Goal: Book appointment/travel/reservation

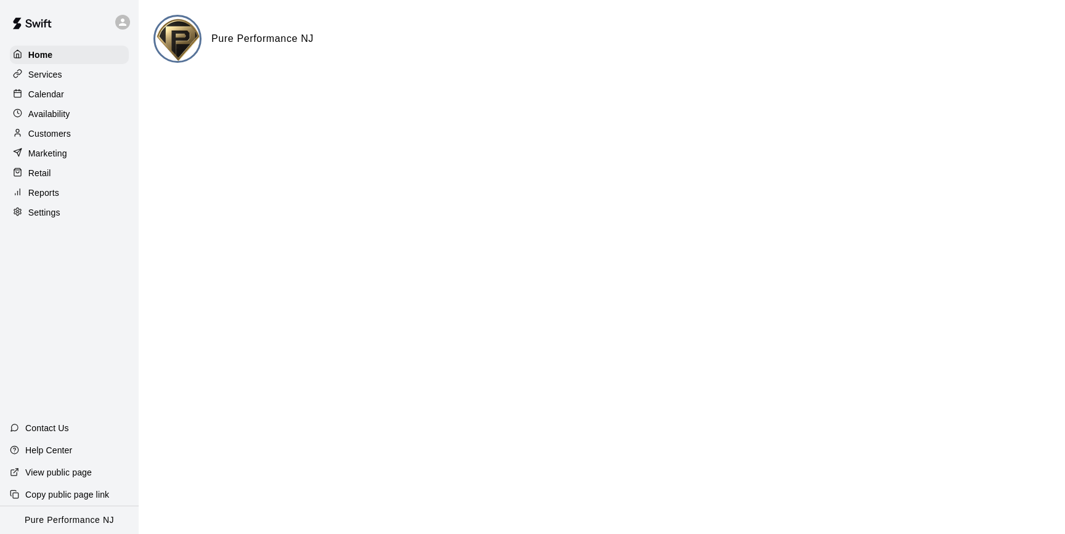
click at [125, 27] on icon at bounding box center [122, 22] width 11 height 11
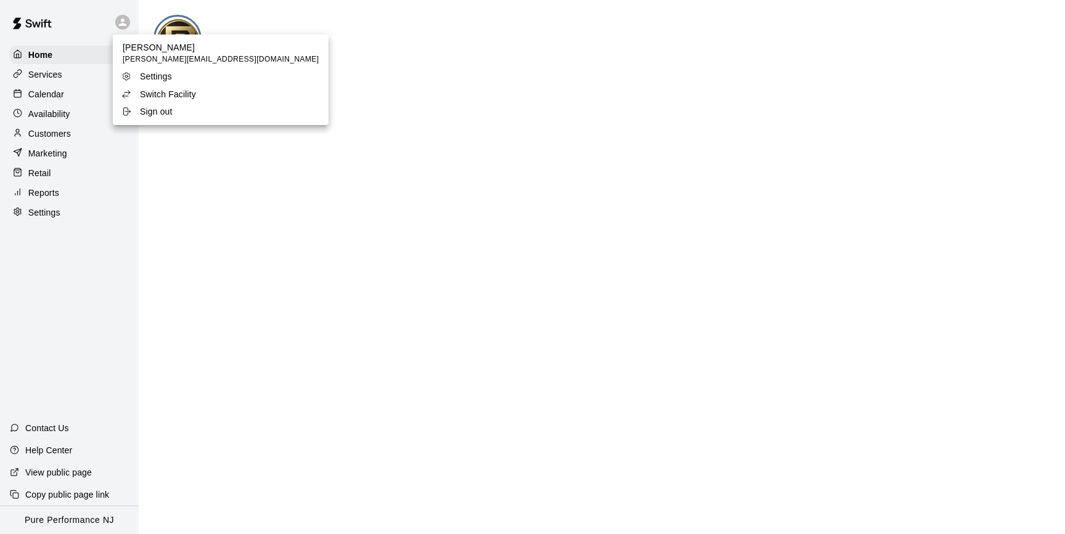
click at [60, 92] on div at bounding box center [532, 267] width 1065 height 534
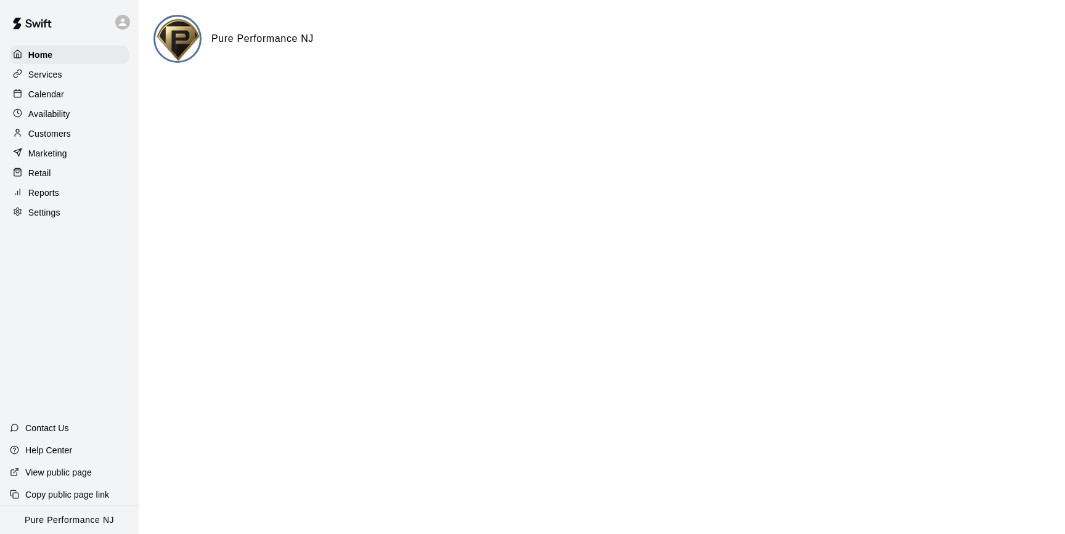
click at [60, 92] on div "[PERSON_NAME] [PERSON_NAME][EMAIL_ADDRESS][DOMAIN_NAME] Settings Switch Facilit…" at bounding box center [532, 267] width 1065 height 534
click at [49, 92] on p "Calendar" at bounding box center [46, 94] width 36 height 12
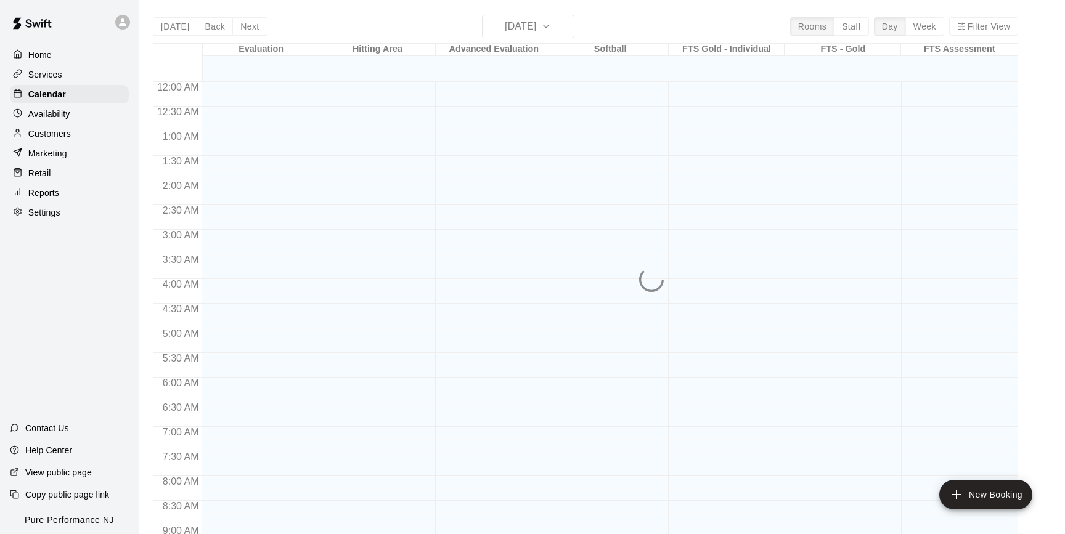
scroll to position [681, 0]
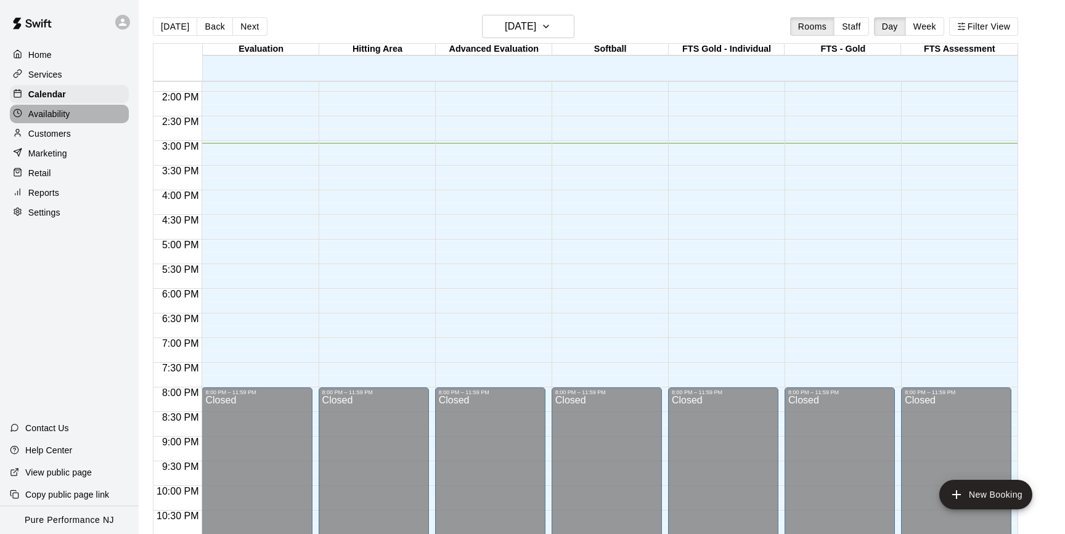
click at [54, 108] on p "Availability" at bounding box center [49, 114] width 42 height 12
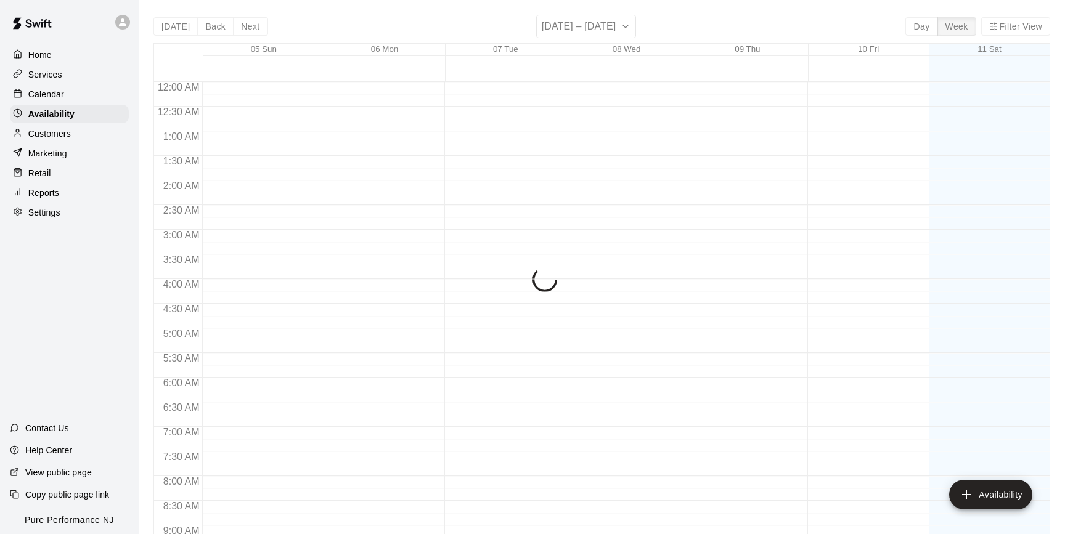
scroll to position [718, 0]
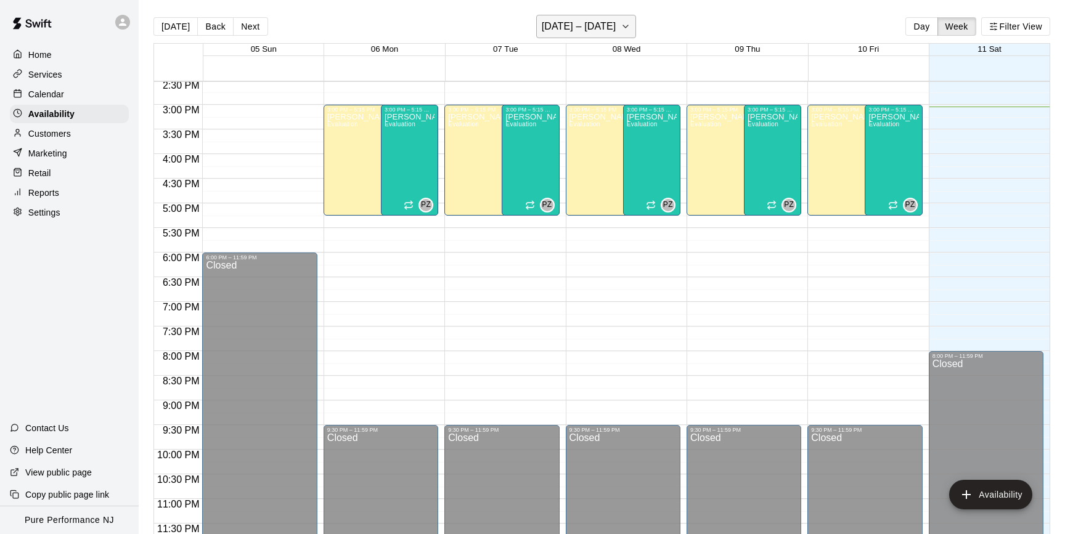
click at [629, 24] on button "[DATE] – [DATE]" at bounding box center [586, 26] width 100 height 23
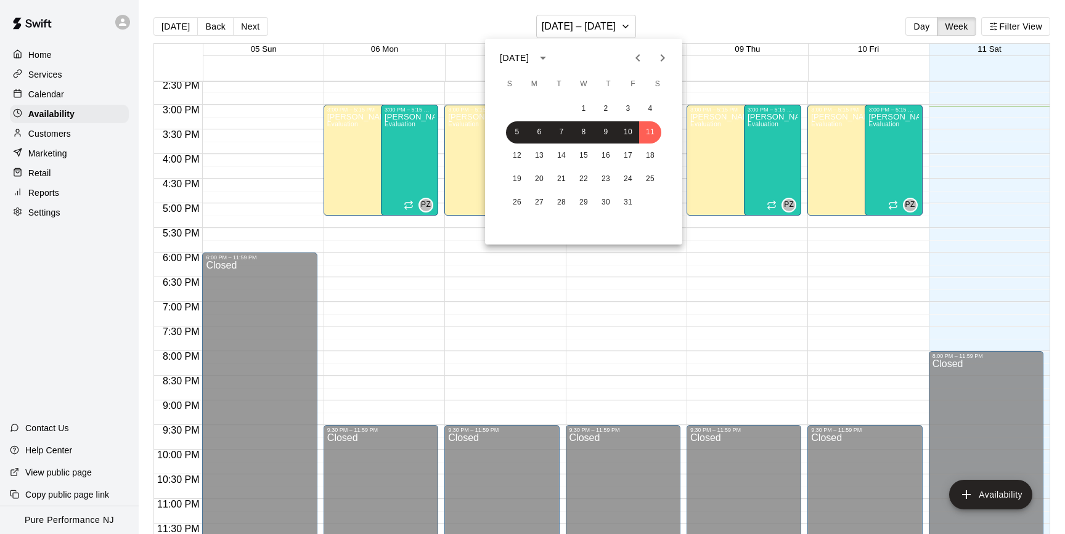
click at [657, 57] on icon "Next month" at bounding box center [662, 58] width 15 height 15
click at [634, 60] on icon "Previous month" at bounding box center [638, 58] width 15 height 15
click at [544, 153] on button "13" at bounding box center [539, 156] width 22 height 22
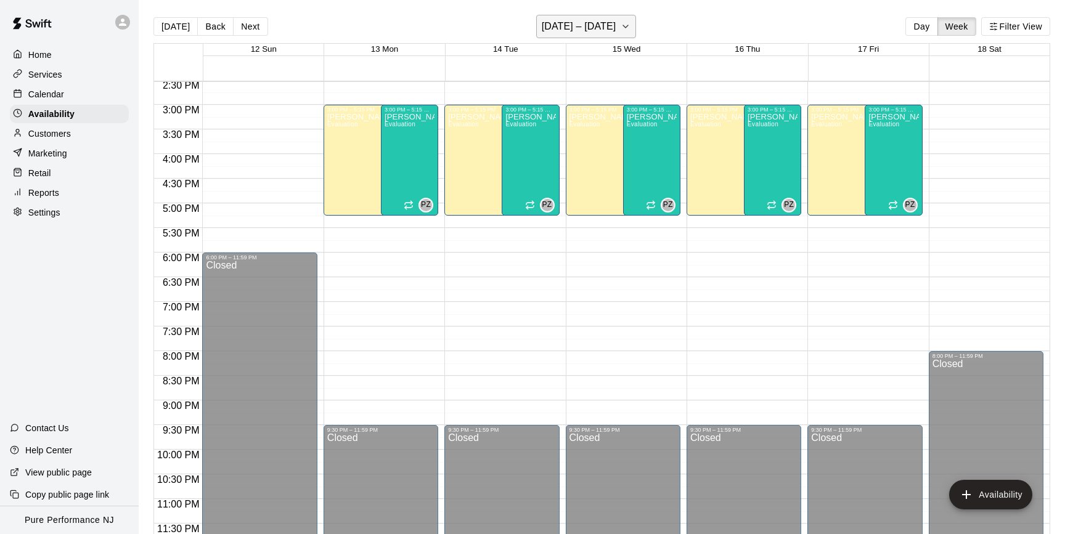
click at [624, 29] on icon "button" at bounding box center [626, 26] width 10 height 15
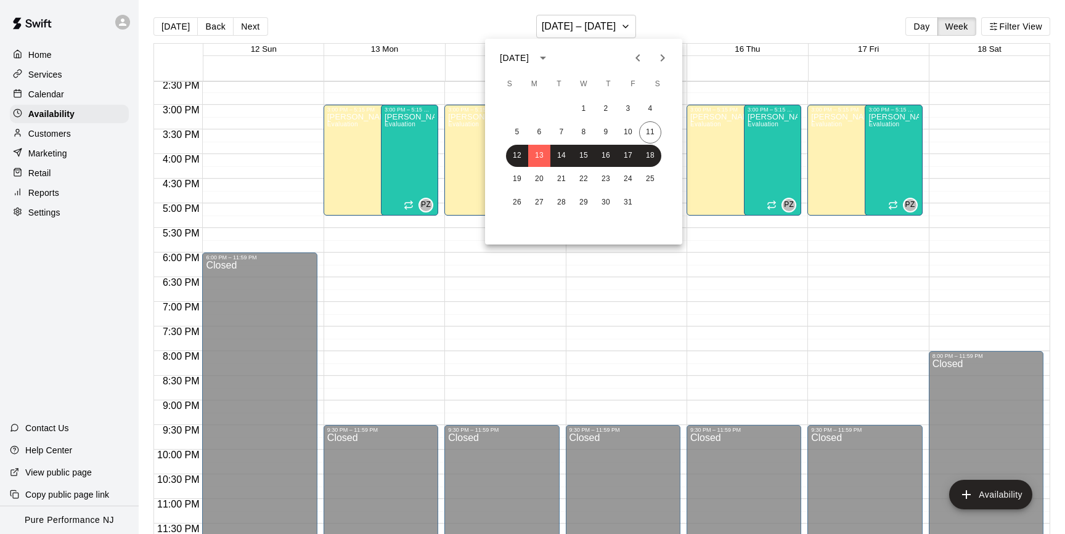
click at [120, 18] on div at bounding box center [532, 267] width 1065 height 534
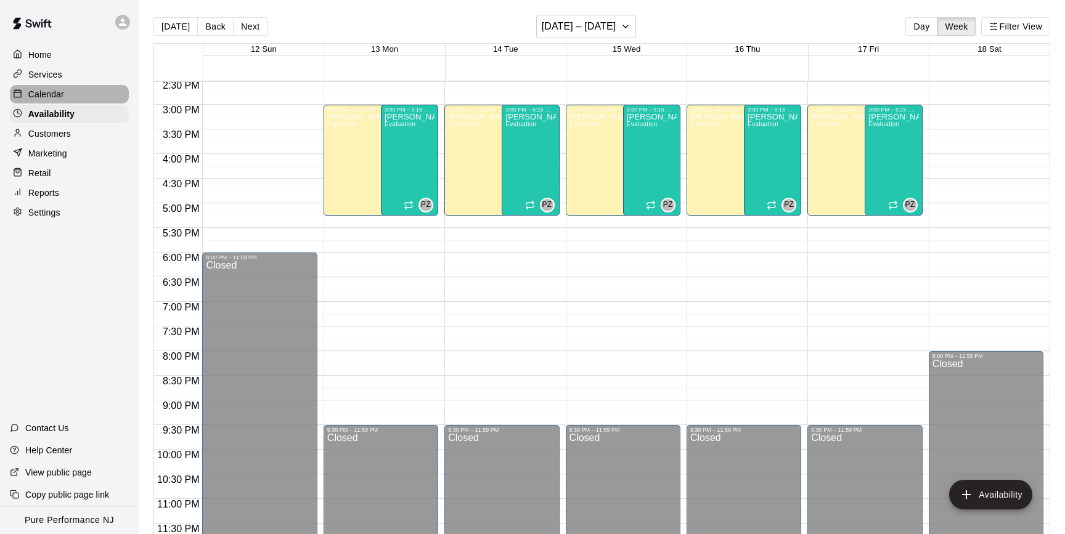
click at [53, 91] on p "Calendar" at bounding box center [46, 94] width 36 height 12
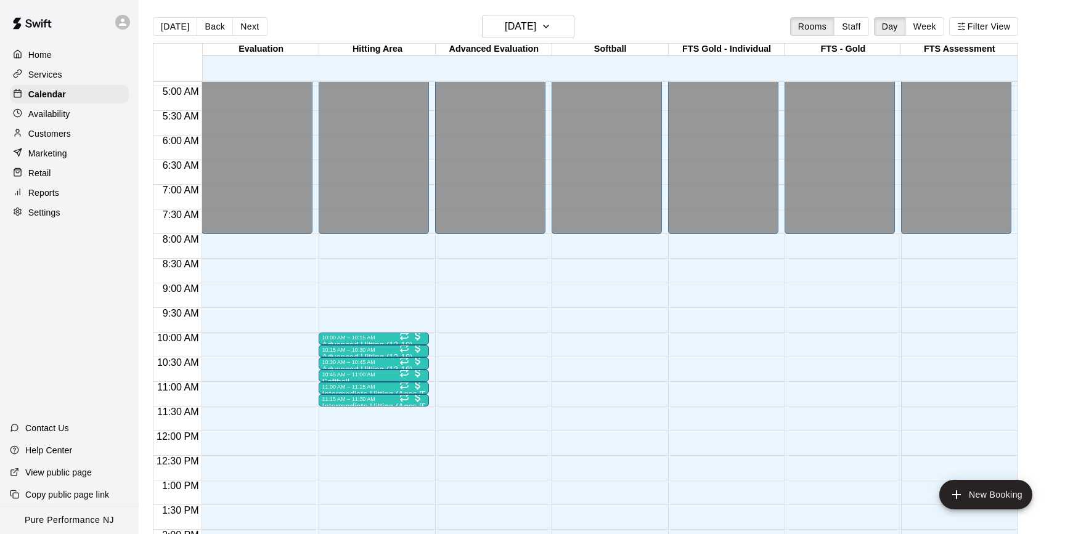
scroll to position [243, 0]
click at [565, 35] on button "[DATE]" at bounding box center [528, 26] width 92 height 23
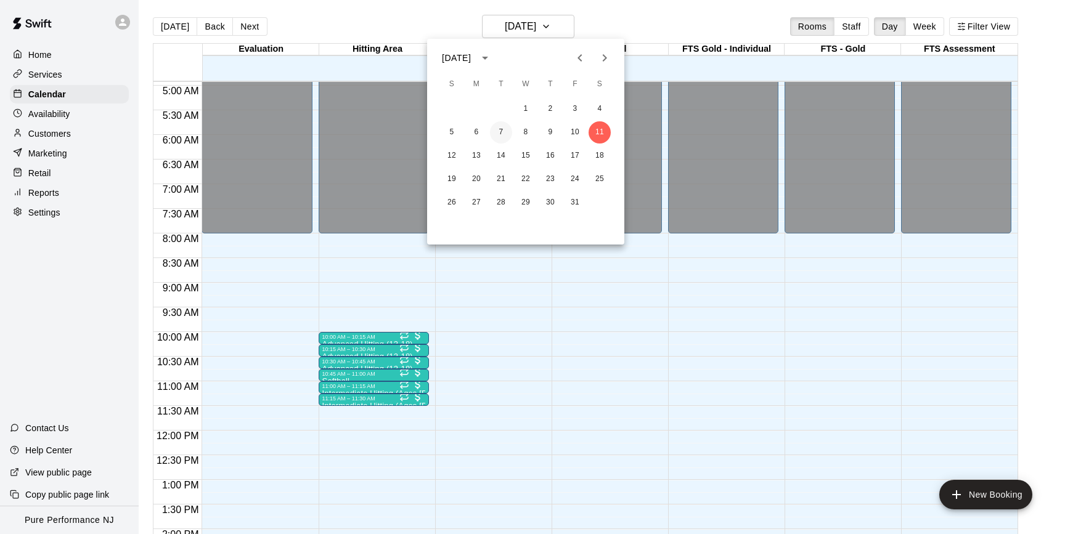
click at [500, 133] on button "7" at bounding box center [501, 132] width 22 height 22
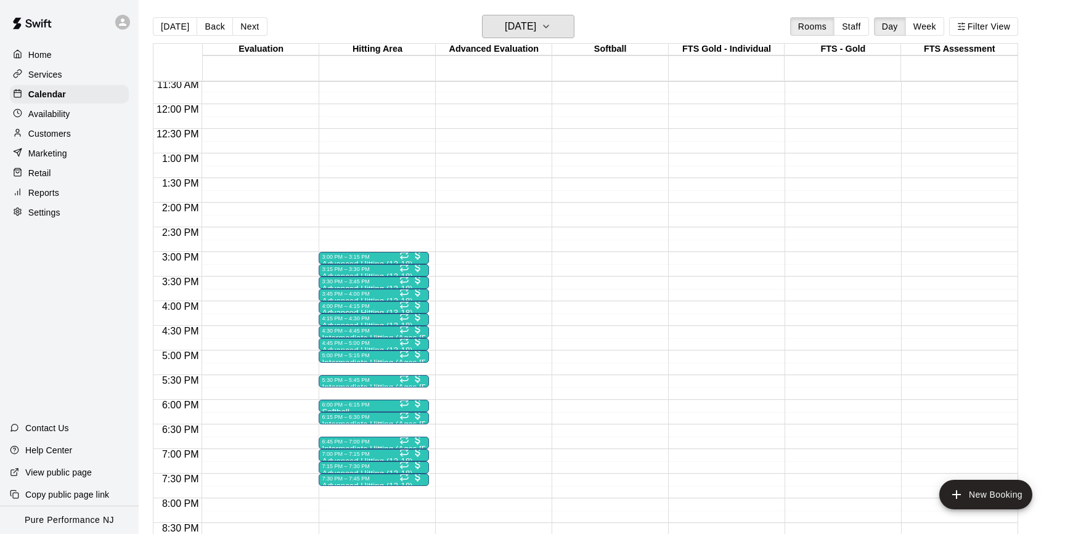
scroll to position [570, 0]
click at [354, 404] on div "6:00 PM – 6:15 PM" at bounding box center [373, 404] width 103 height 6
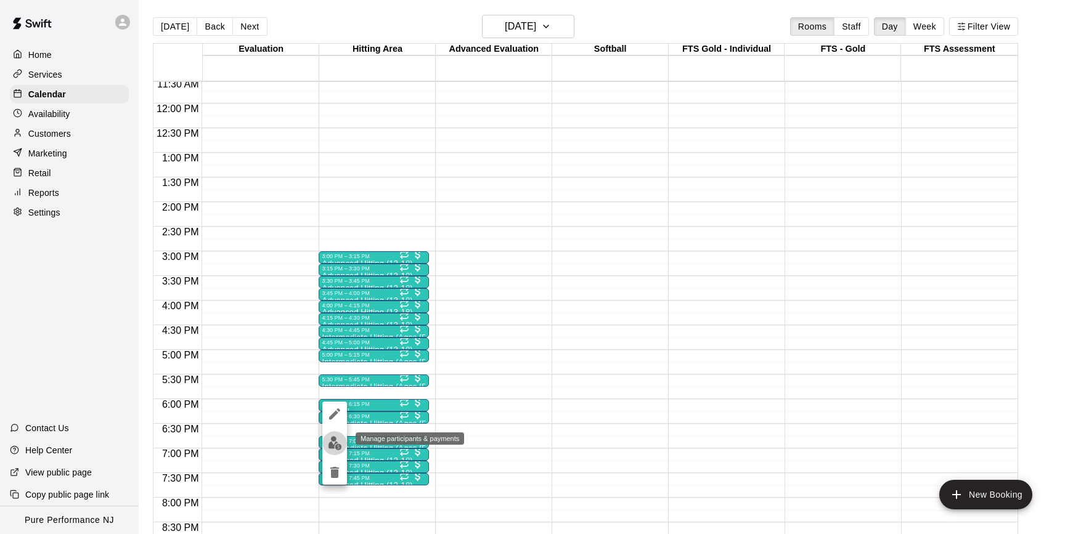
click at [332, 444] on img "edit" at bounding box center [335, 443] width 14 height 14
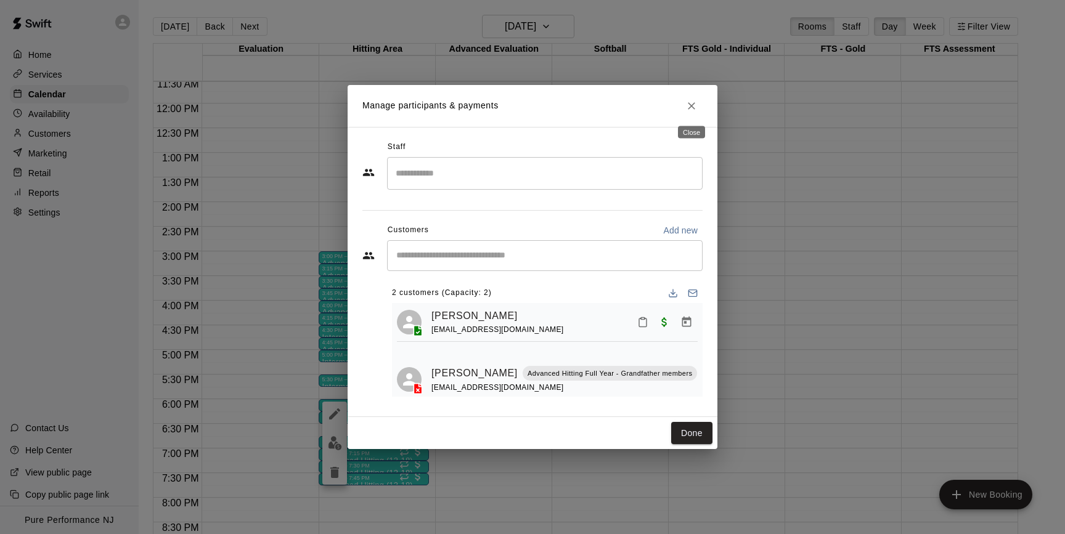
click at [689, 106] on icon "Close" at bounding box center [691, 106] width 12 height 12
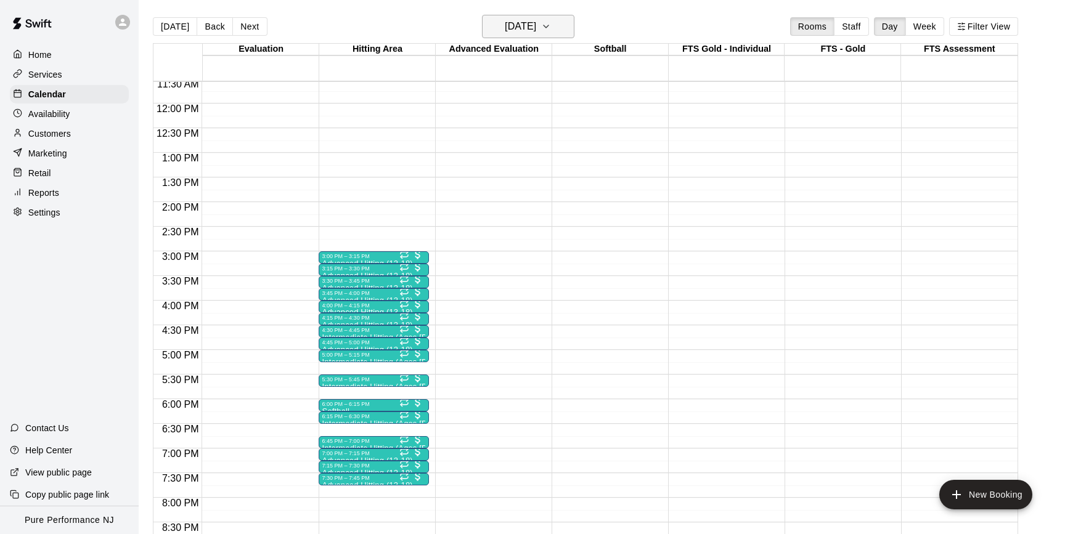
click at [551, 26] on icon "button" at bounding box center [546, 26] width 10 height 15
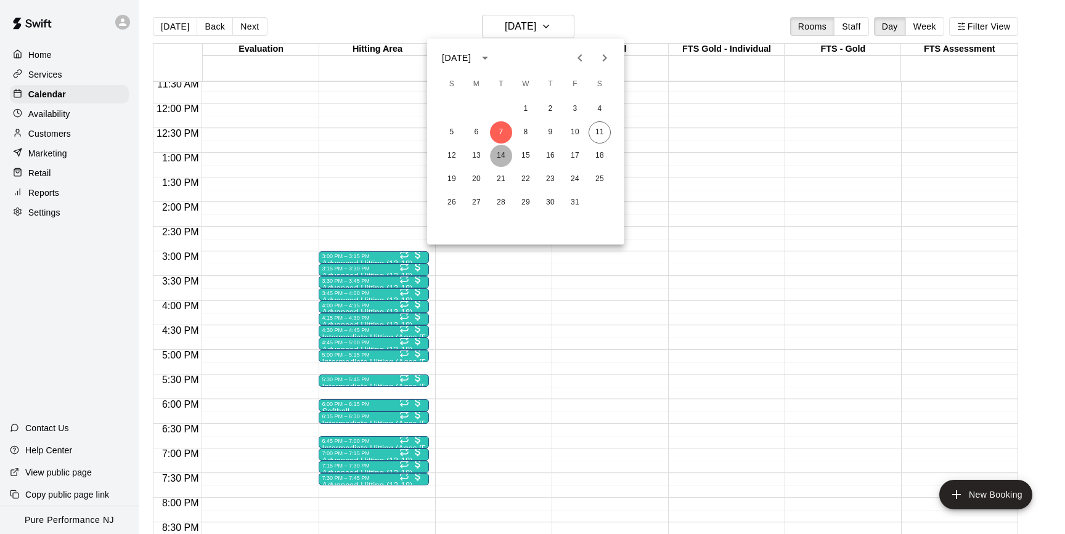
click at [501, 158] on button "14" at bounding box center [501, 156] width 22 height 22
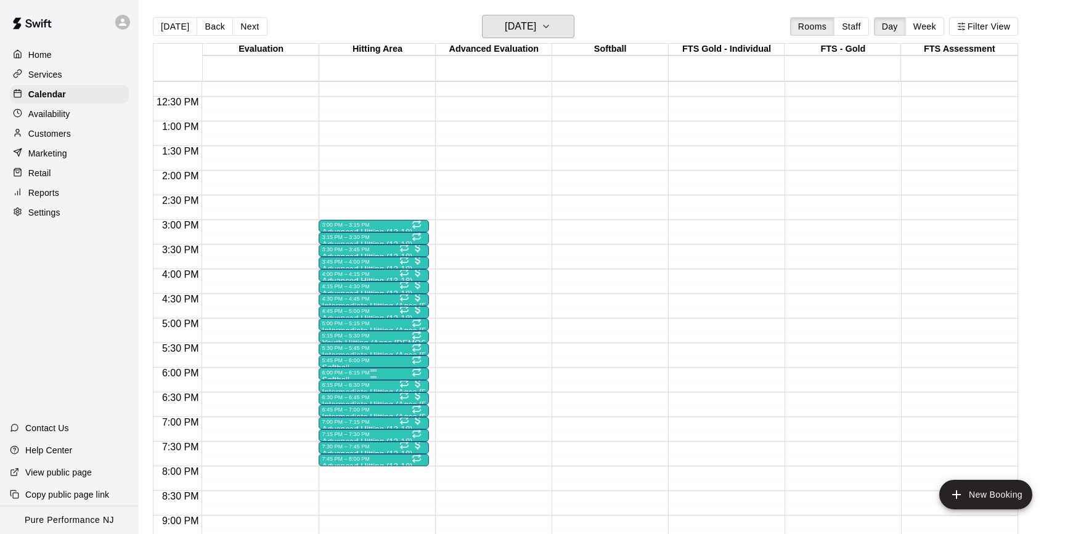
scroll to position [604, 0]
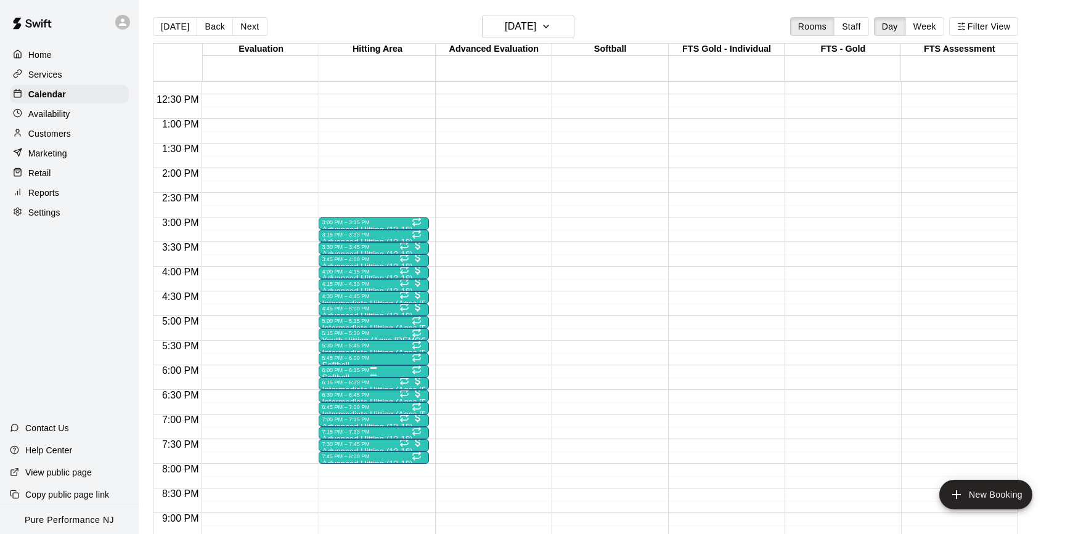
click at [345, 374] on div "6:00 PM – 6:15 PM" at bounding box center [373, 370] width 103 height 6
click at [330, 416] on img "edit" at bounding box center [335, 410] width 14 height 14
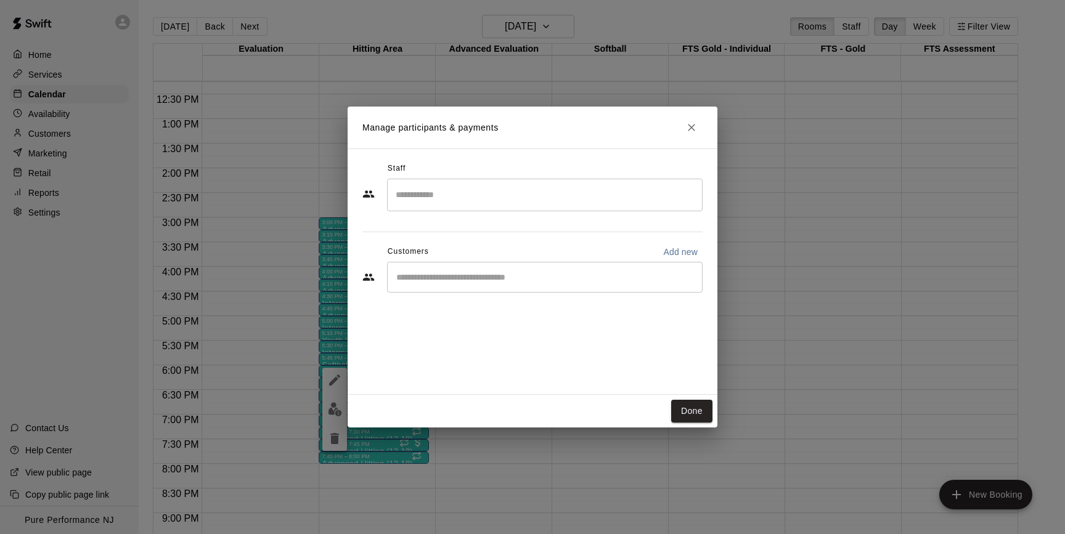
click at [429, 269] on div "​" at bounding box center [545, 277] width 316 height 31
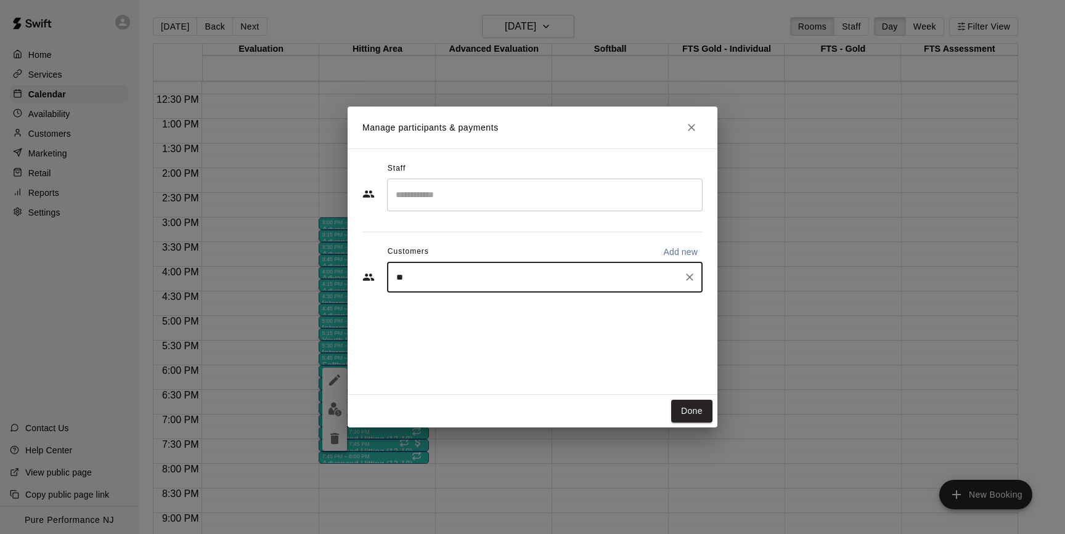
type input "***"
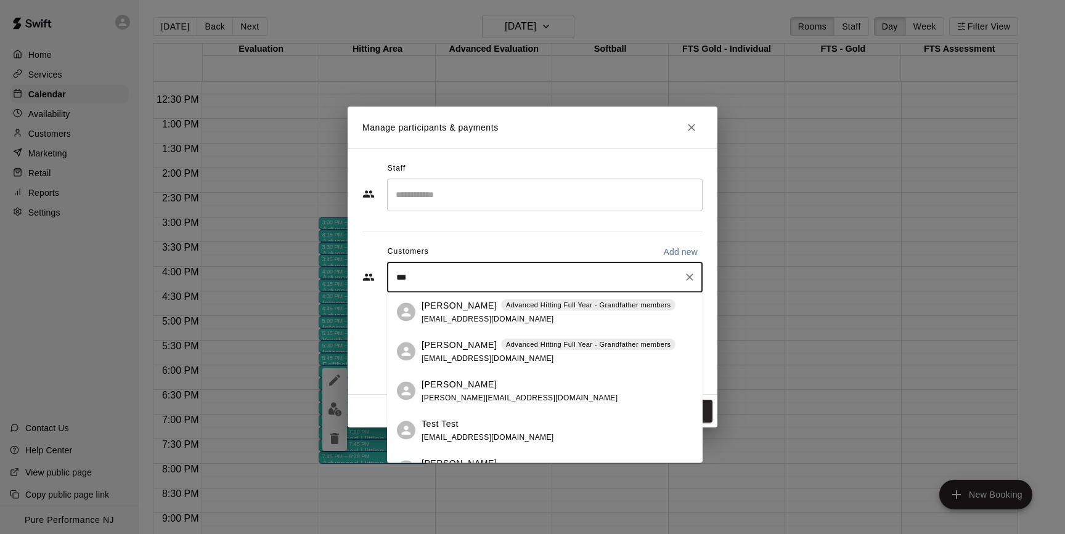
click at [443, 359] on span "[EMAIL_ADDRESS][DOMAIN_NAME]" at bounding box center [488, 358] width 133 height 9
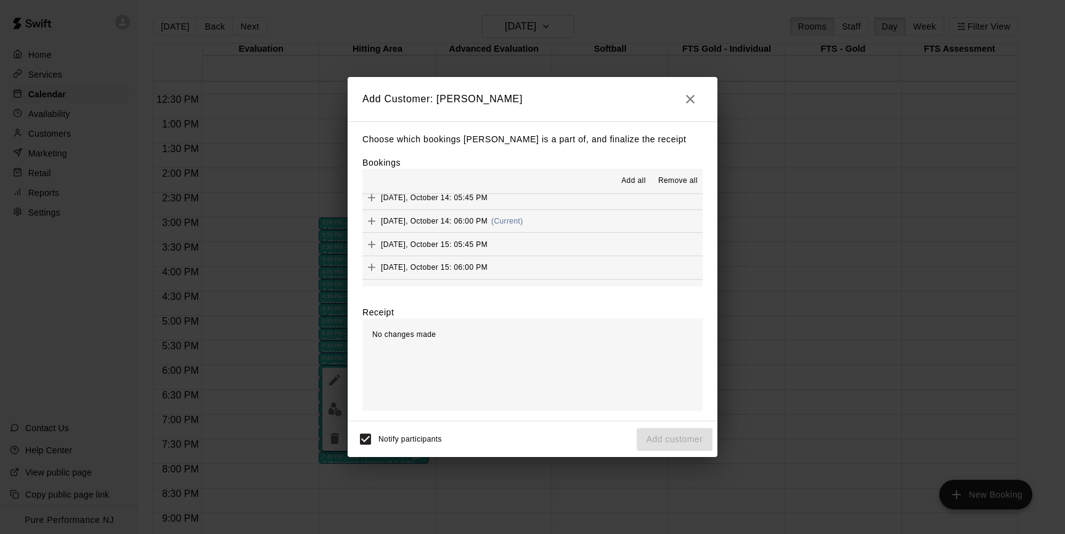
scroll to position [872, 0]
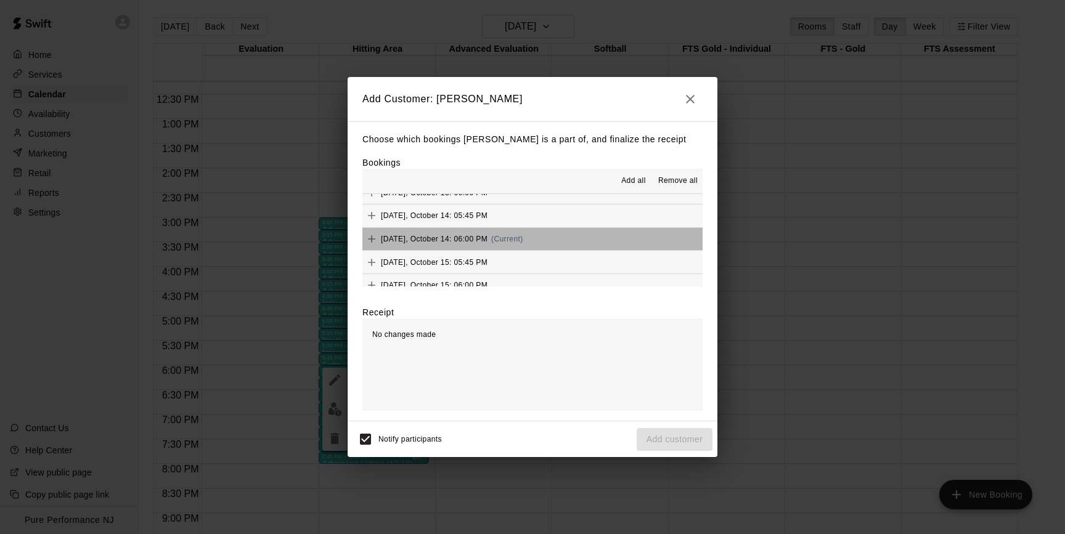
click at [456, 235] on span "[DATE], October 14: 06:00 PM" at bounding box center [434, 239] width 107 height 9
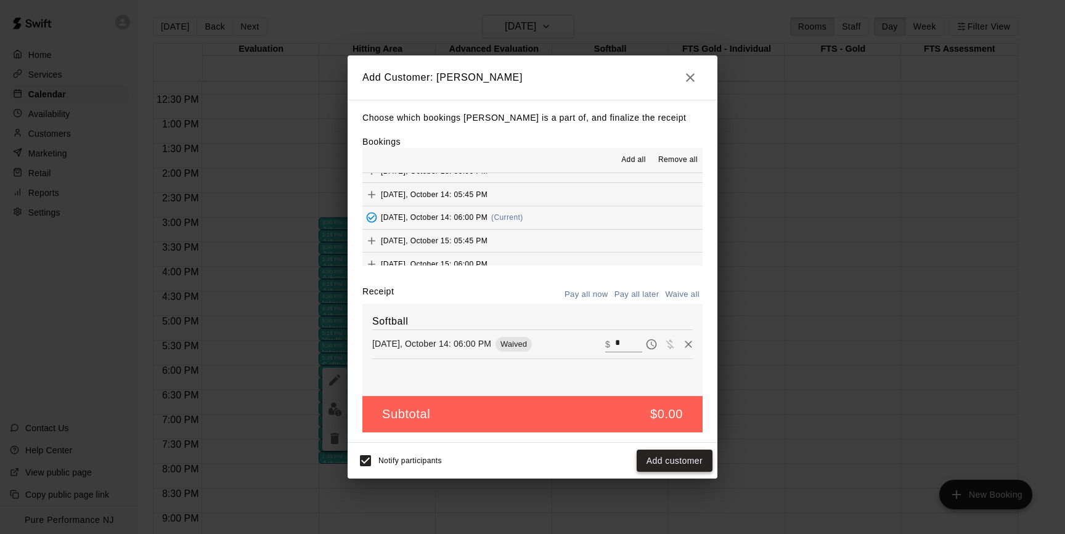
click at [674, 461] on button "Add customer" at bounding box center [675, 461] width 76 height 23
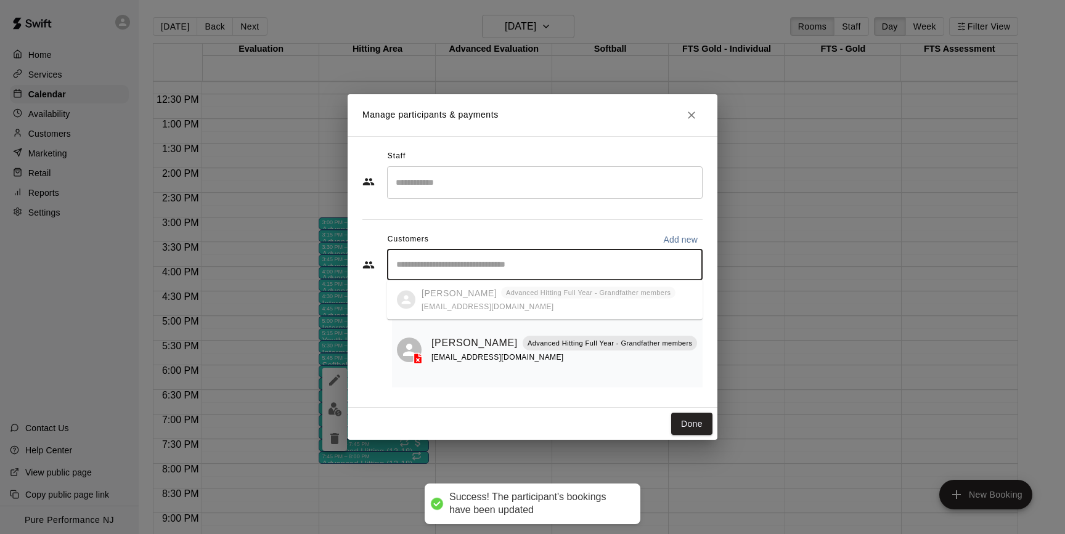
click at [468, 264] on input "Start typing to search customers..." at bounding box center [545, 265] width 305 height 12
type input "****"
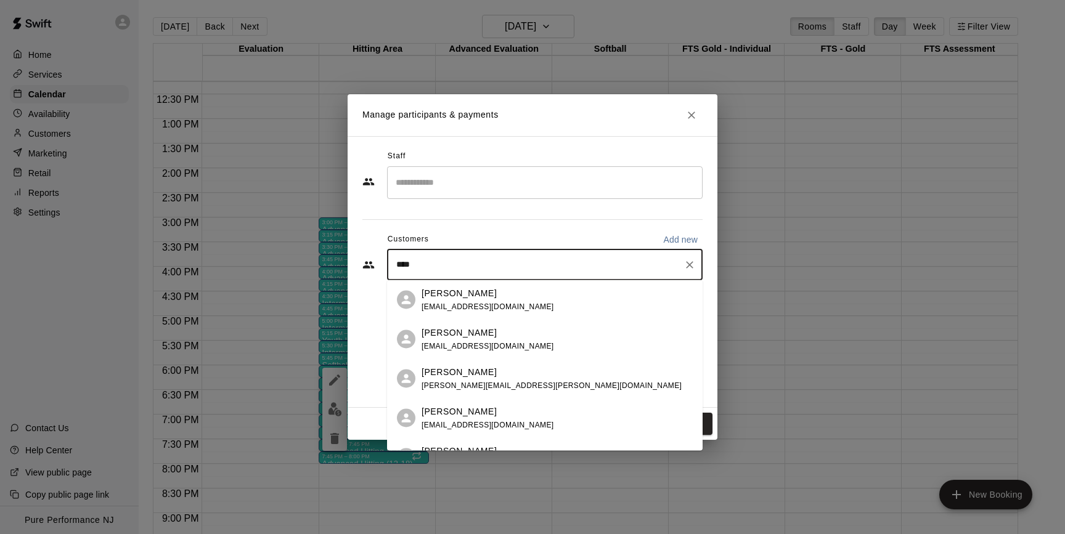
click at [460, 298] on p "[PERSON_NAME]" at bounding box center [459, 293] width 75 height 13
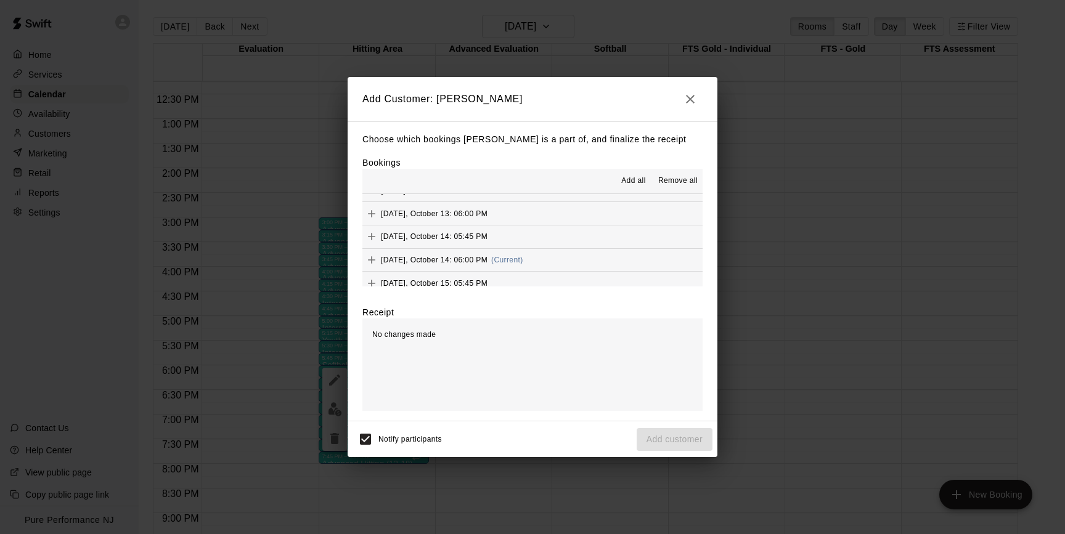
scroll to position [851, 0]
click at [488, 255] on span "[DATE], October 14: 06:00 PM" at bounding box center [434, 259] width 107 height 9
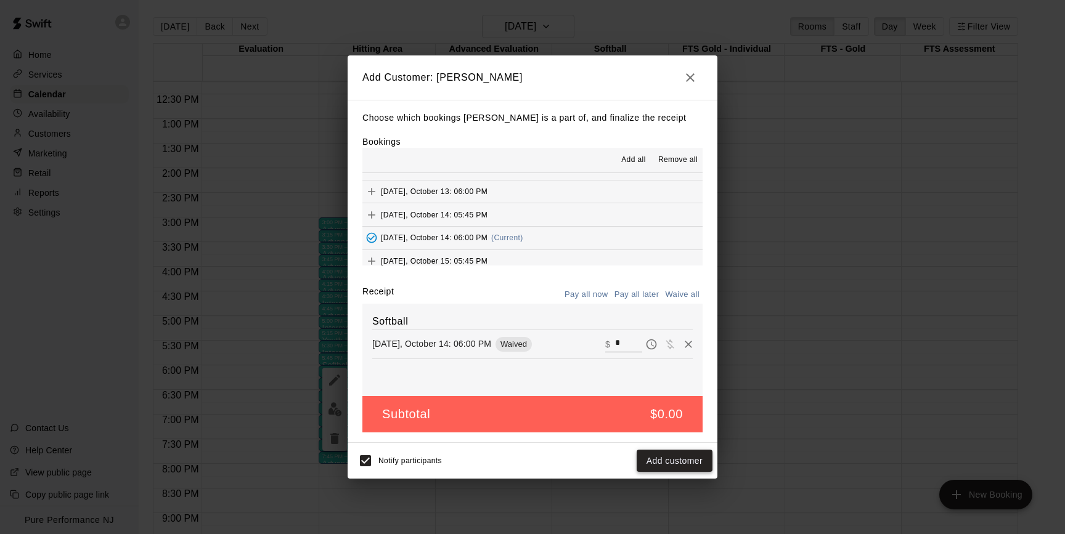
click at [662, 462] on button "Add customer" at bounding box center [675, 461] width 76 height 23
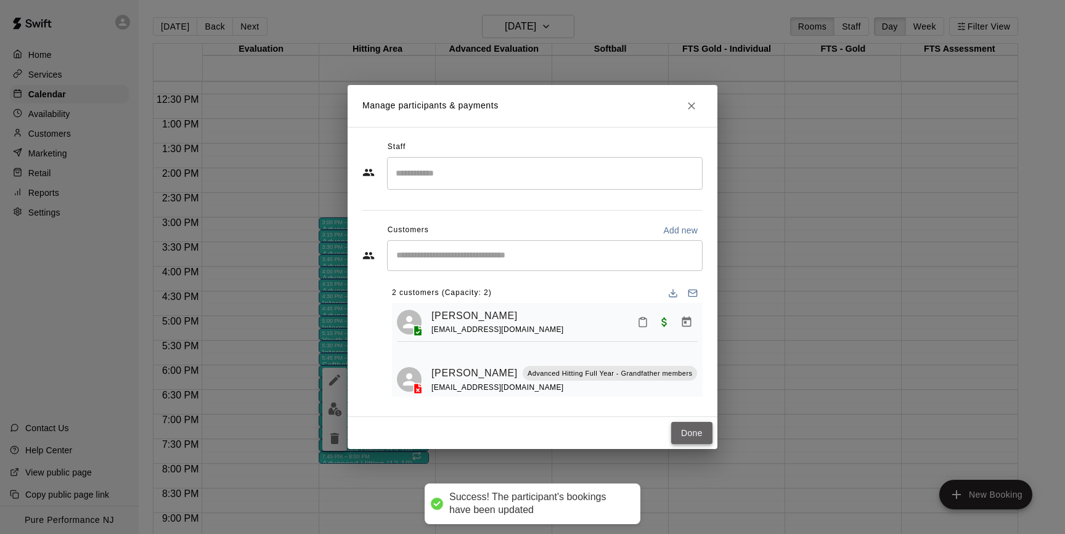
click at [690, 432] on button "Done" at bounding box center [691, 433] width 41 height 23
